Goal: Find contact information: Find contact information

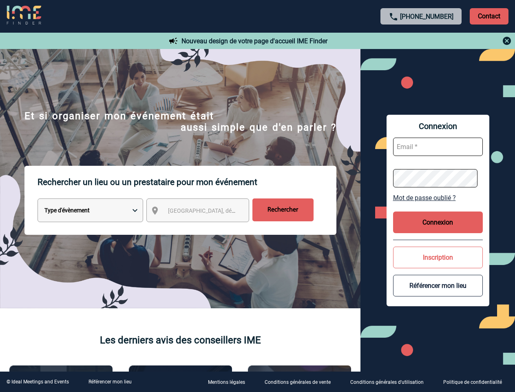
click at [257, 196] on p "Rechercher un lieu ou un prestataire pour mon événement" at bounding box center [187, 182] width 299 height 33
click at [489, 16] on p "Contact" at bounding box center [489, 16] width 39 height 16
click at [421, 41] on div at bounding box center [421, 41] width 181 height 10
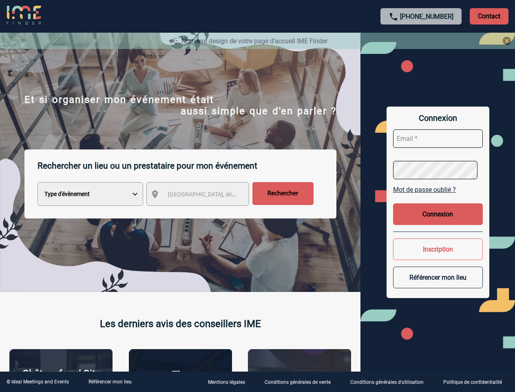
click at [205, 212] on div at bounding box center [257, 196] width 515 height 392
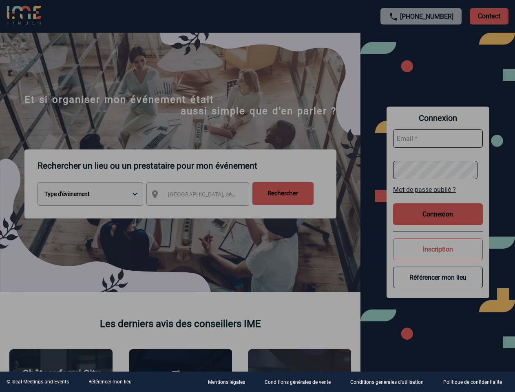
click at [438, 197] on div at bounding box center [257, 196] width 515 height 392
click at [438, 222] on div at bounding box center [257, 196] width 515 height 392
click at [438, 257] on div at bounding box center [257, 196] width 515 height 392
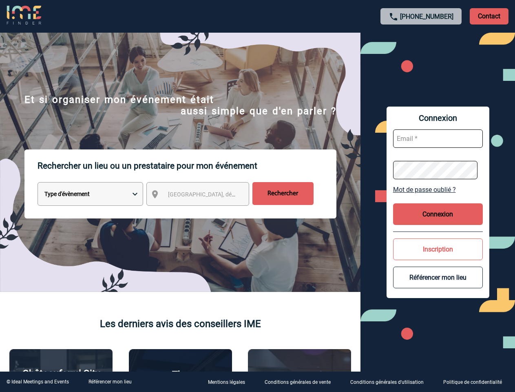
click at [438, 285] on button "Référencer mon lieu" at bounding box center [438, 277] width 90 height 22
click at [110, 381] on link "Référencer mon lieu" at bounding box center [109, 381] width 43 height 6
